Goal: Obtain resource: Obtain resource

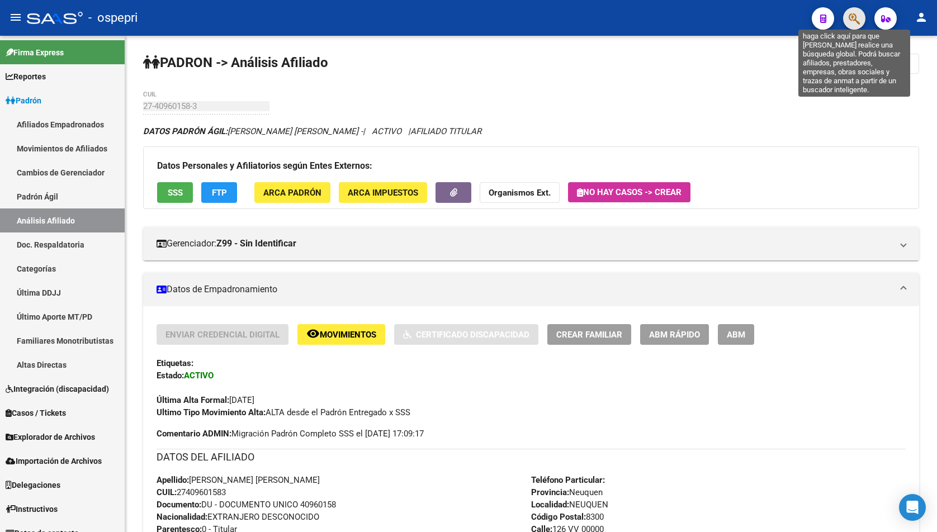
click at [850, 16] on icon "button" at bounding box center [854, 18] width 11 height 13
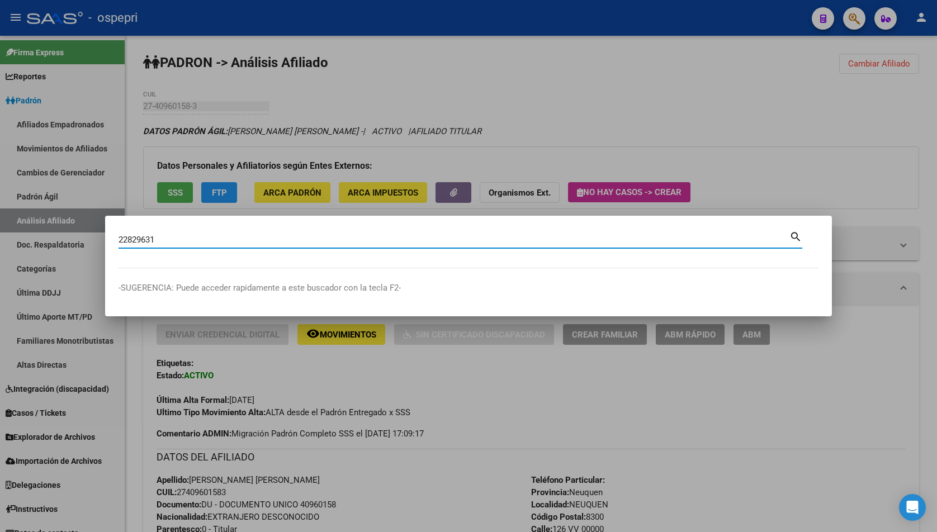
type input "22829631"
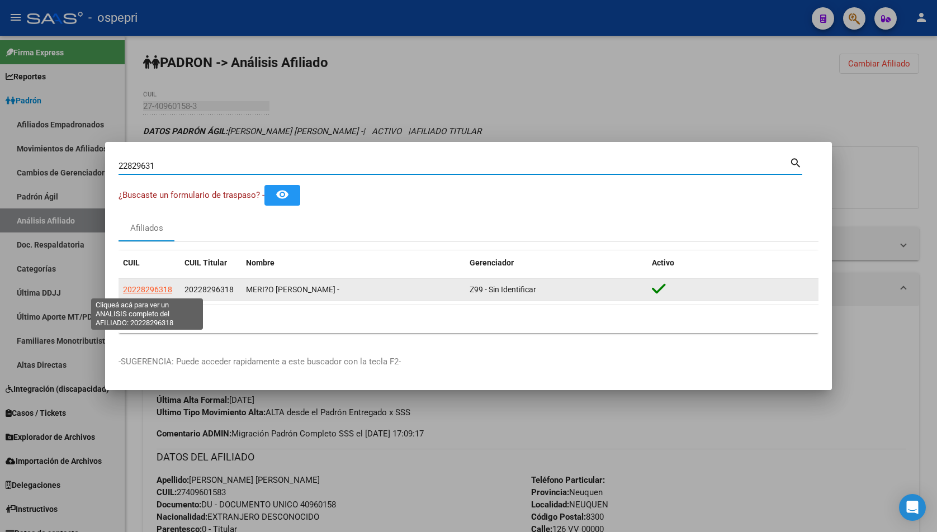
click at [132, 286] on span "20228296318" at bounding box center [147, 289] width 49 height 9
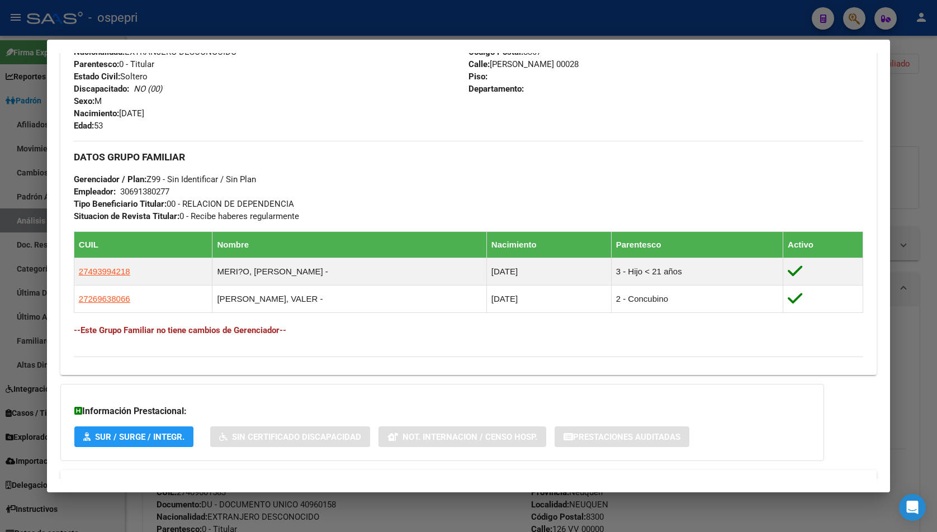
scroll to position [491, 0]
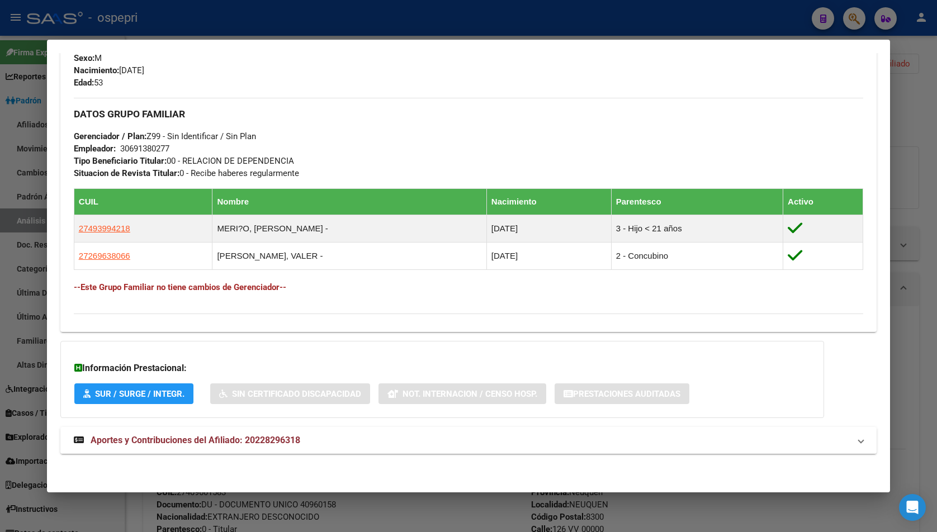
click at [214, 436] on span "Aportes y Contribuciones del Afiliado: 20228296318" at bounding box center [196, 440] width 210 height 11
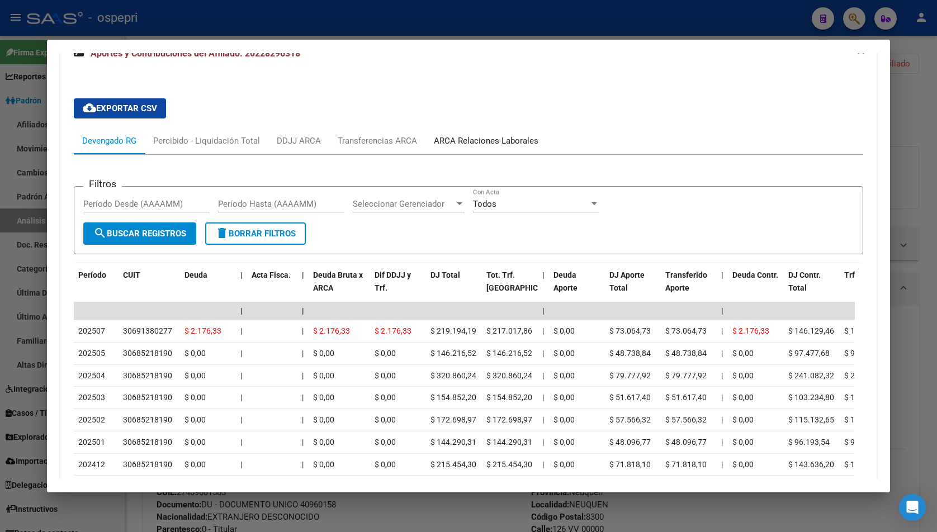
click at [487, 138] on div "ARCA Relaciones Laborales" at bounding box center [486, 141] width 105 height 12
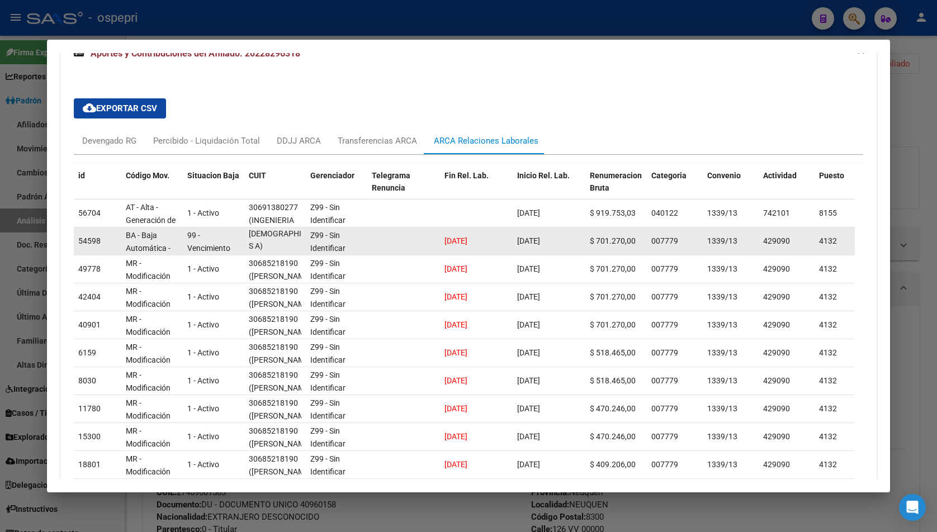
scroll to position [1, 0]
drag, startPoint x: 251, startPoint y: 246, endPoint x: 276, endPoint y: 253, distance: 26.4
click at [276, 253] on datatable-body-cell "30685218190 ([PERSON_NAME][DEMOGRAPHIC_DATA] S A)" at bounding box center [275, 241] width 62 height 27
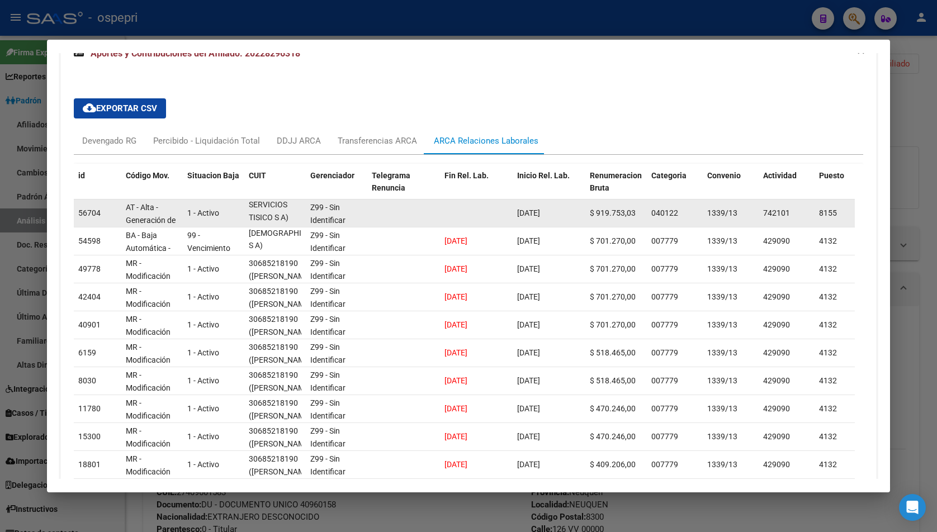
drag, startPoint x: 258, startPoint y: 218, endPoint x: 291, endPoint y: 219, distance: 33.6
click at [291, 219] on div "30691380277 (INGENIERIA OBRAS Y SERVICIOS TISICO S A)" at bounding box center [275, 212] width 53 height 23
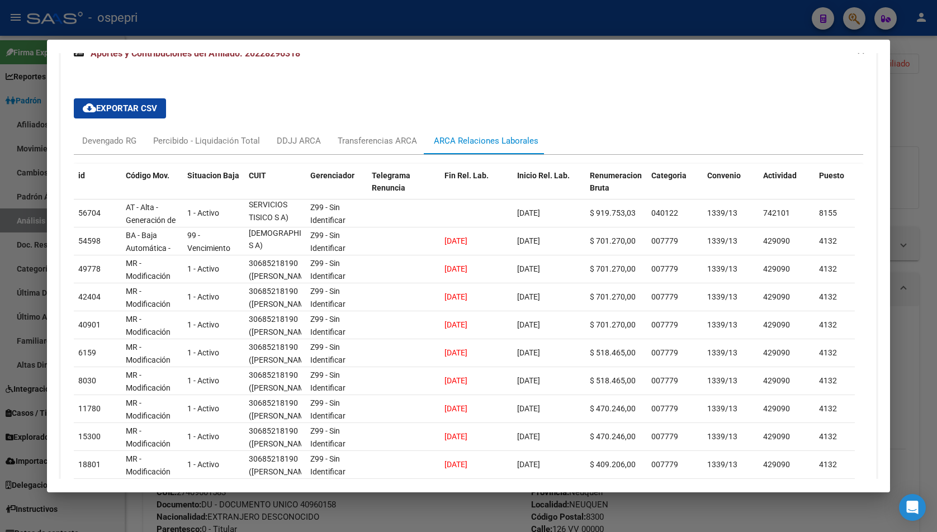
click at [604, 98] on div "cloud_download Exportar CSV Devengado RG Percibido - Liquidación Total DDJJ ARC…" at bounding box center [469, 304] width 790 height 431
click at [550, 101] on div "cloud_download Exportar CSV Devengado RG Percibido - Liquidación Total DDJJ ARC…" at bounding box center [469, 304] width 790 height 431
click at [594, 111] on div "cloud_download Exportar CSV Devengado RG Percibido - Liquidación Total DDJJ ARC…" at bounding box center [469, 304] width 790 height 431
click at [128, 144] on div "Devengado RG" at bounding box center [109, 141] width 54 height 12
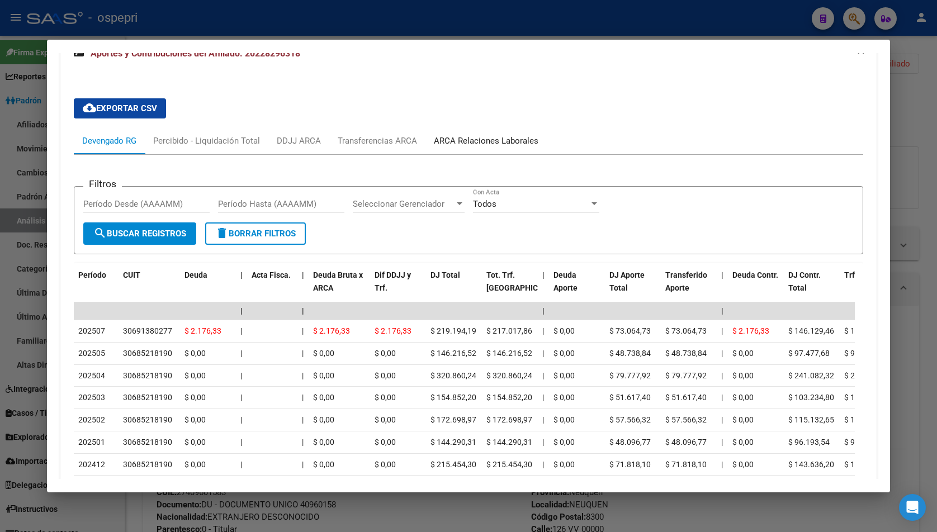
click at [468, 147] on div "ARCA Relaciones Laborales" at bounding box center [486, 141] width 121 height 27
